Goal: Information Seeking & Learning: Learn about a topic

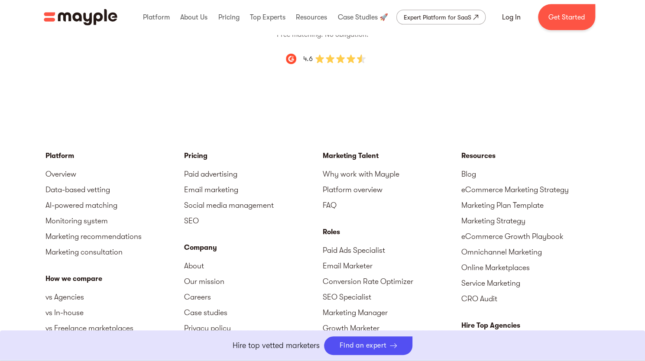
scroll to position [3035, 0]
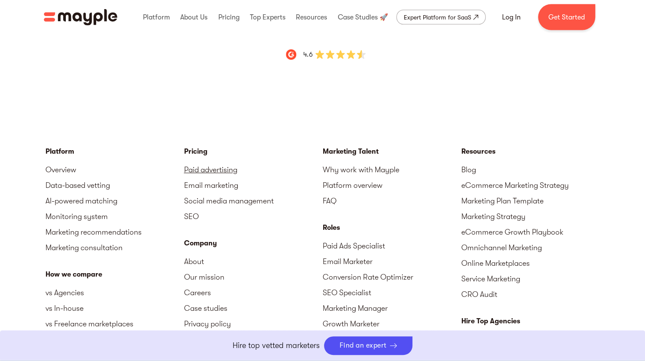
click at [219, 162] on link "Paid advertising" at bounding box center [253, 170] width 139 height 16
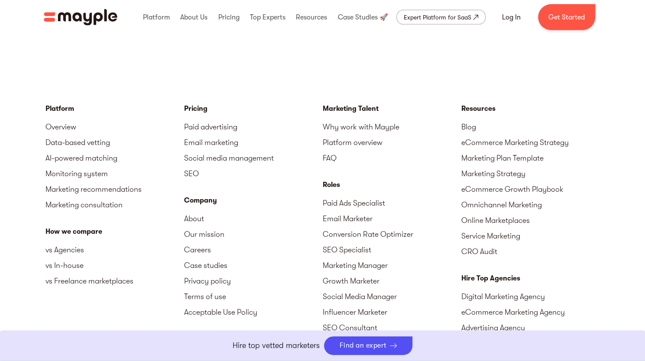
scroll to position [3079, 0]
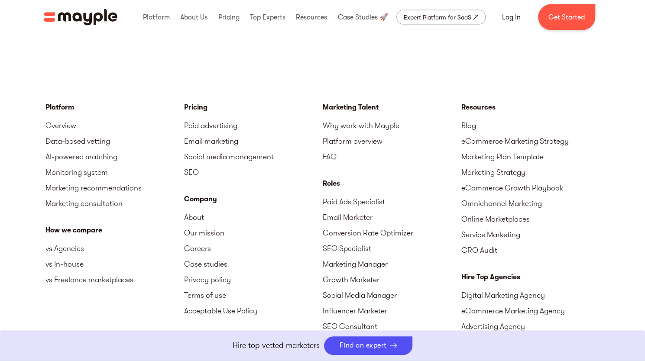
click at [210, 149] on link "Social media management" at bounding box center [253, 157] width 139 height 16
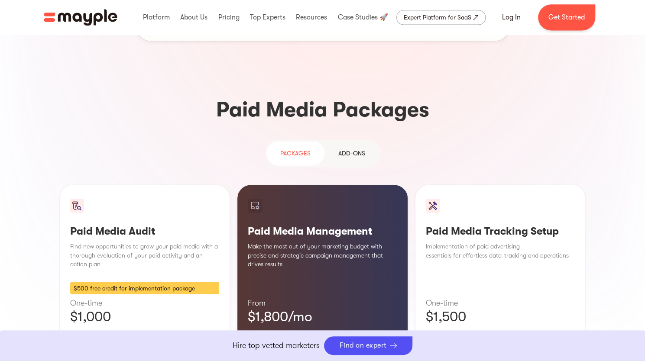
scroll to position [706, 0]
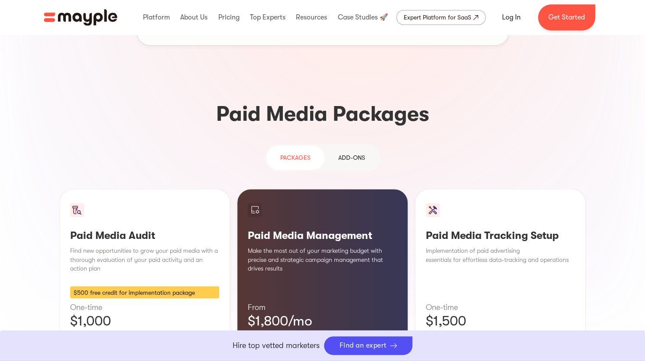
click at [348, 153] on div "Add-ons" at bounding box center [352, 158] width 27 height 10
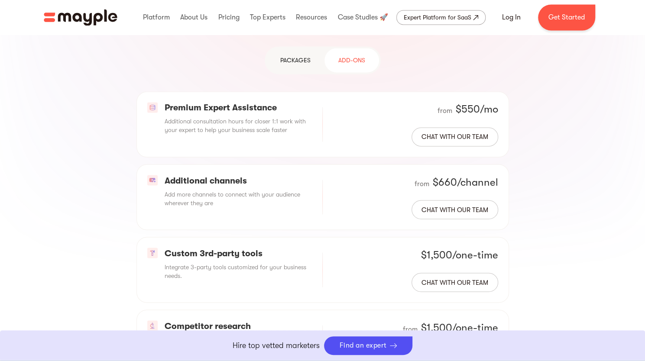
scroll to position [653, 0]
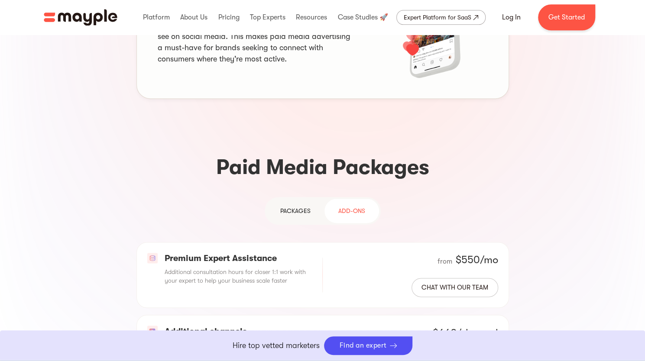
click at [294, 206] on div "PAckages" at bounding box center [295, 211] width 30 height 10
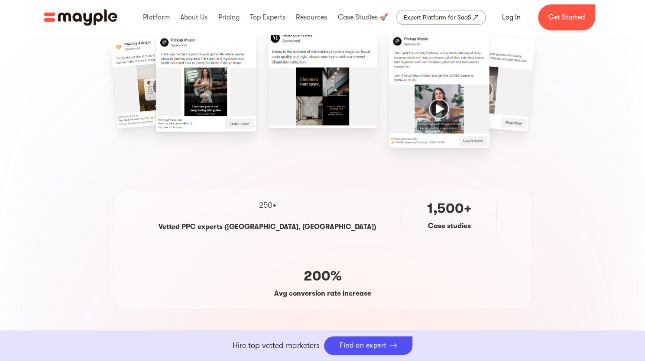
scroll to position [0, 0]
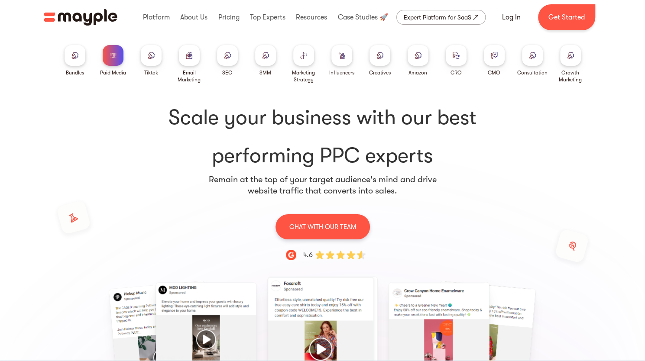
click at [88, 22] on img "home" at bounding box center [81, 17] width 74 height 16
